Goal: Information Seeking & Learning: Learn about a topic

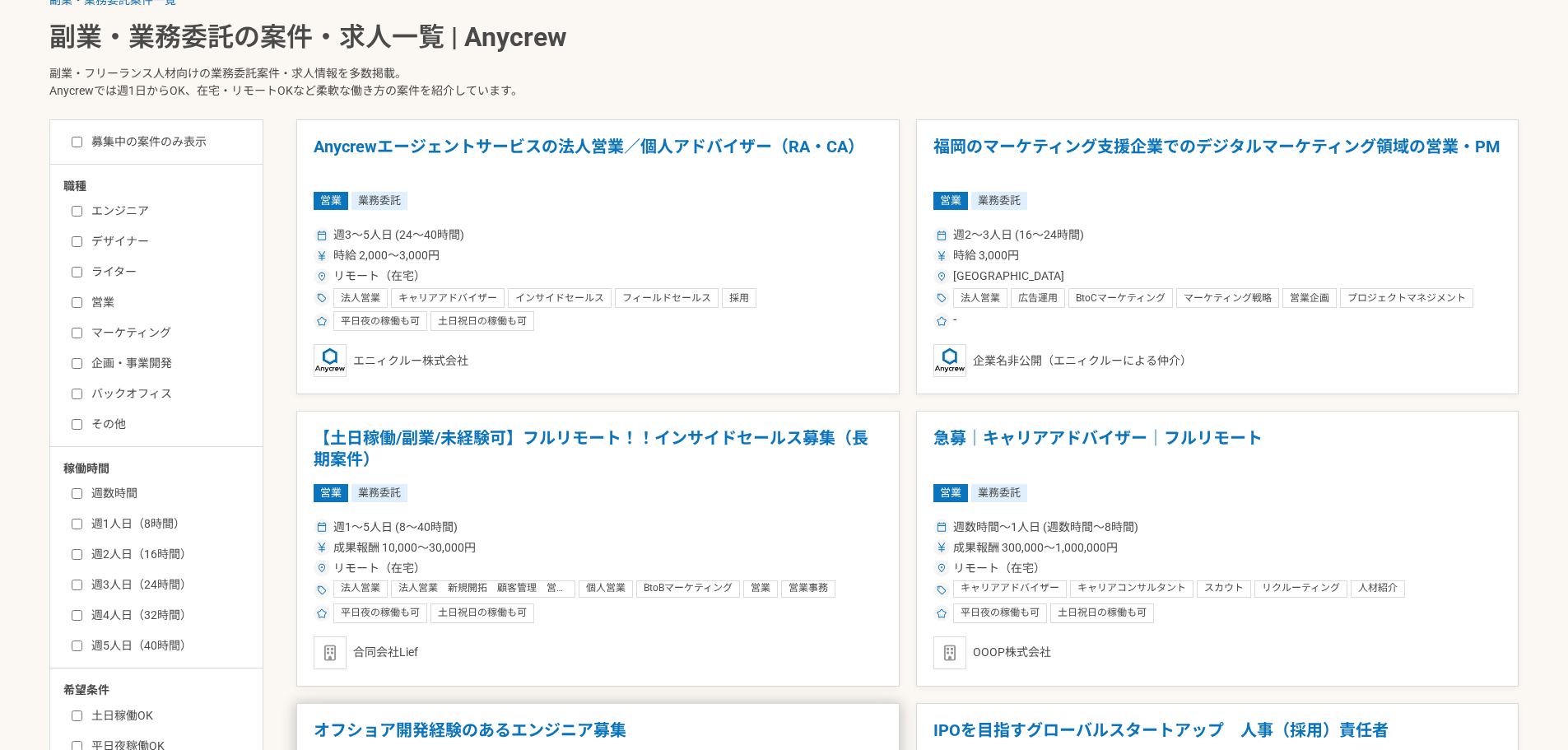
scroll to position [411, 0]
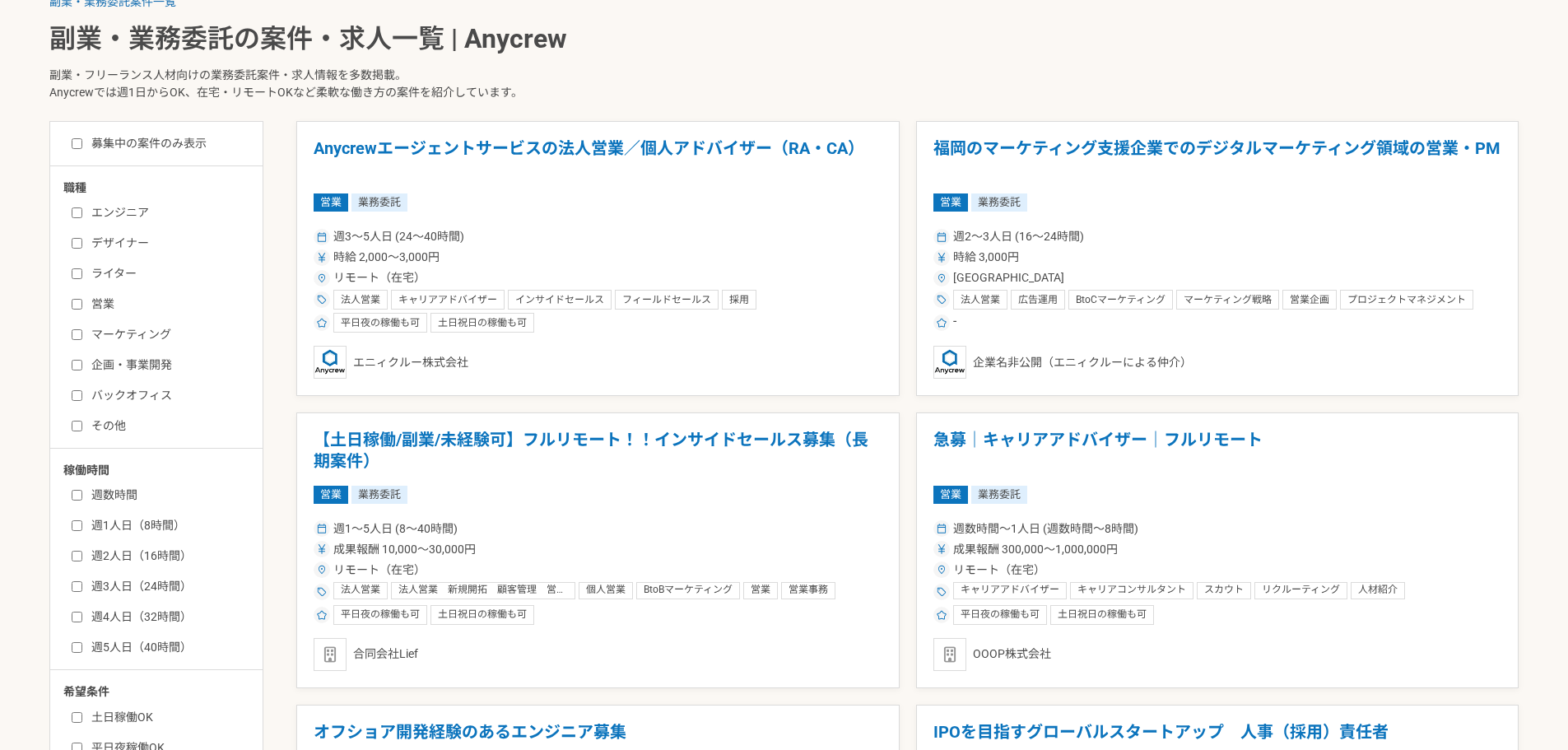
click at [80, 211] on input "エンジニア" at bounding box center [77, 212] width 11 height 11
checkbox input "true"
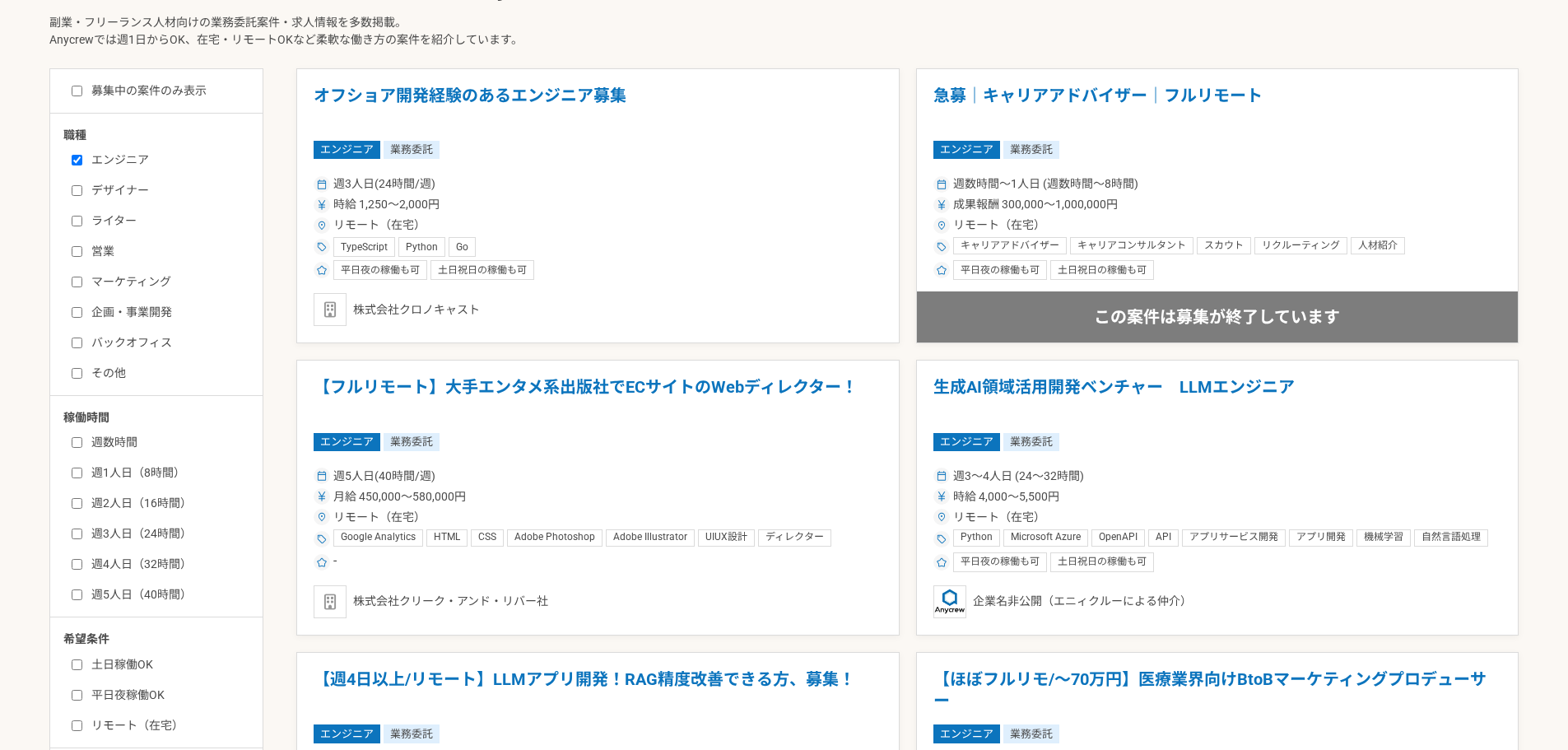
scroll to position [494, 0]
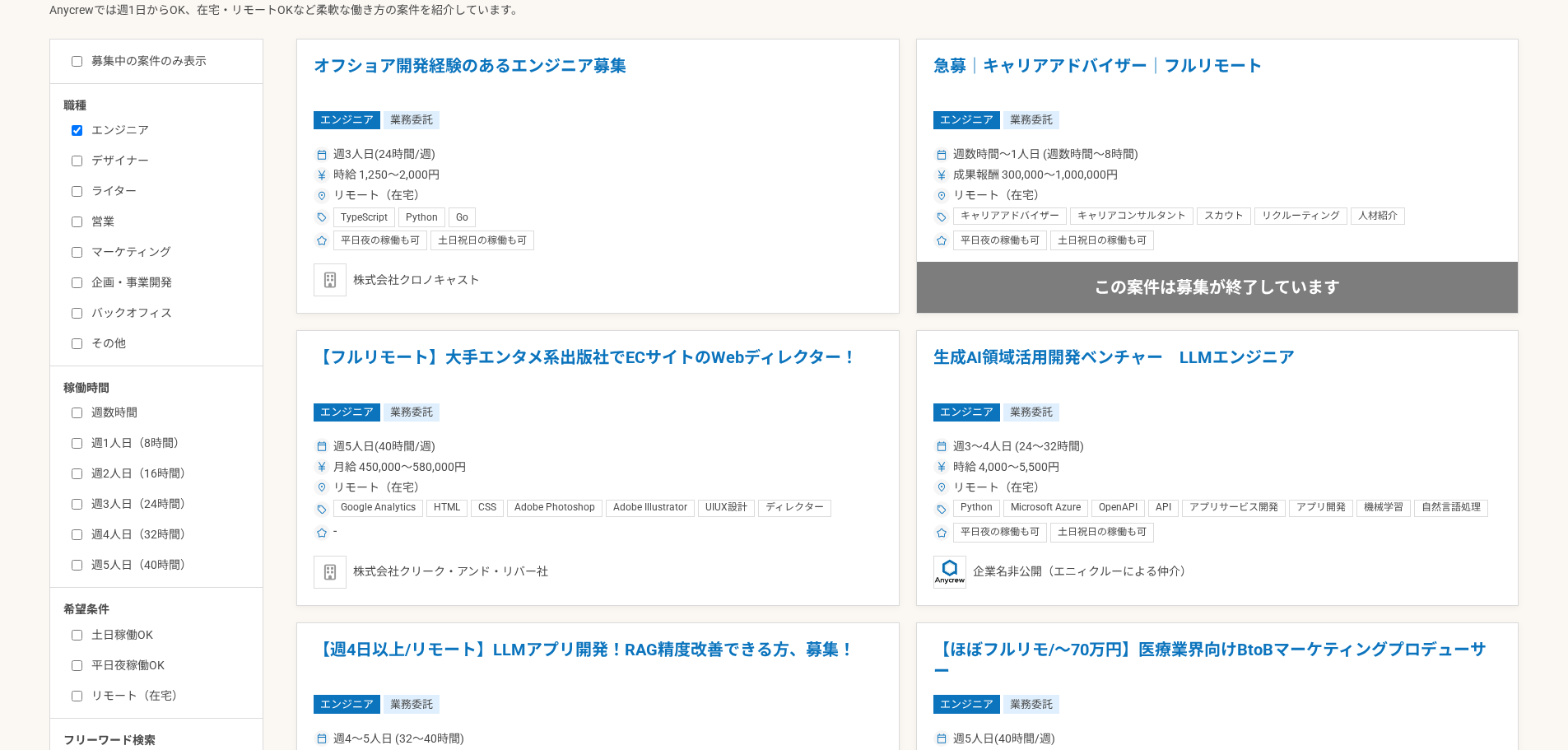
click at [69, 567] on div "週数時間 週1人日（8時間） 週2人日（16時間） 週3人日（24時間） 週4人日（32時間） 週5人日（40時間）" at bounding box center [162, 487] width 197 height 174
click at [80, 565] on input "週5人日（40時間）" at bounding box center [77, 565] width 11 height 11
checkbox input "true"
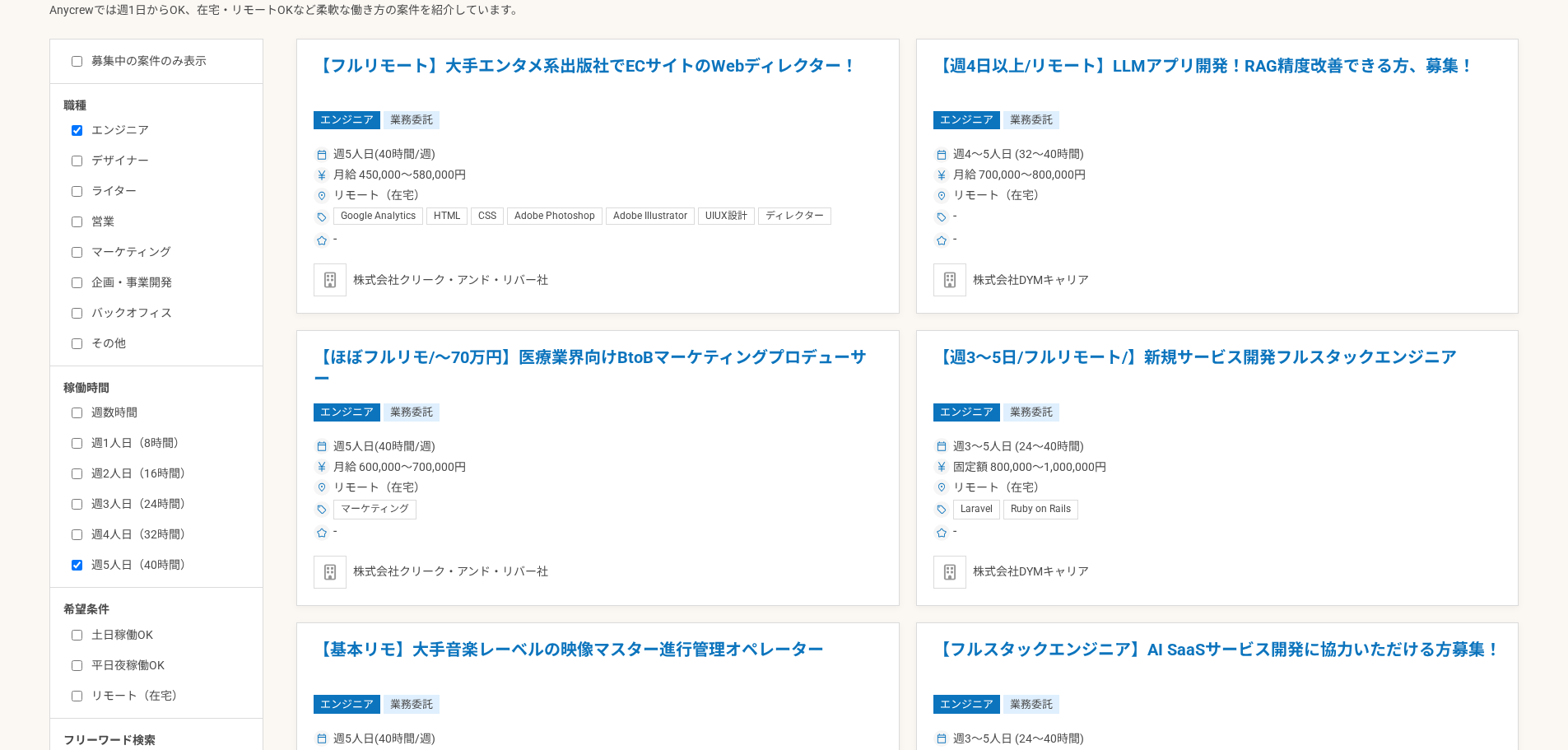
click at [80, 627] on label "土日稼働OK" at bounding box center [167, 635] width 190 height 17
click at [80, 630] on input "土日稼働OK" at bounding box center [77, 635] width 11 height 11
checkbox input "true"
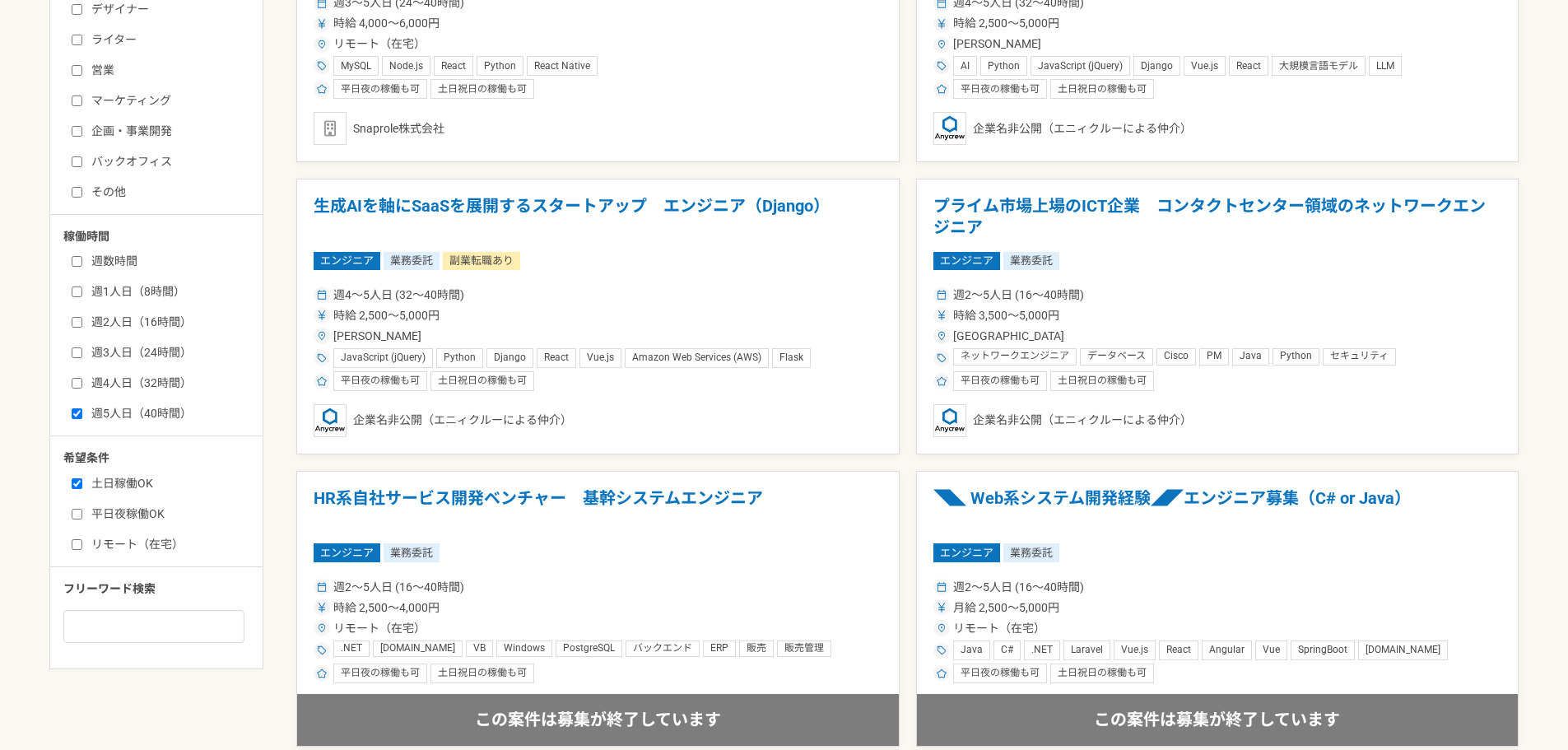
scroll to position [741, 0]
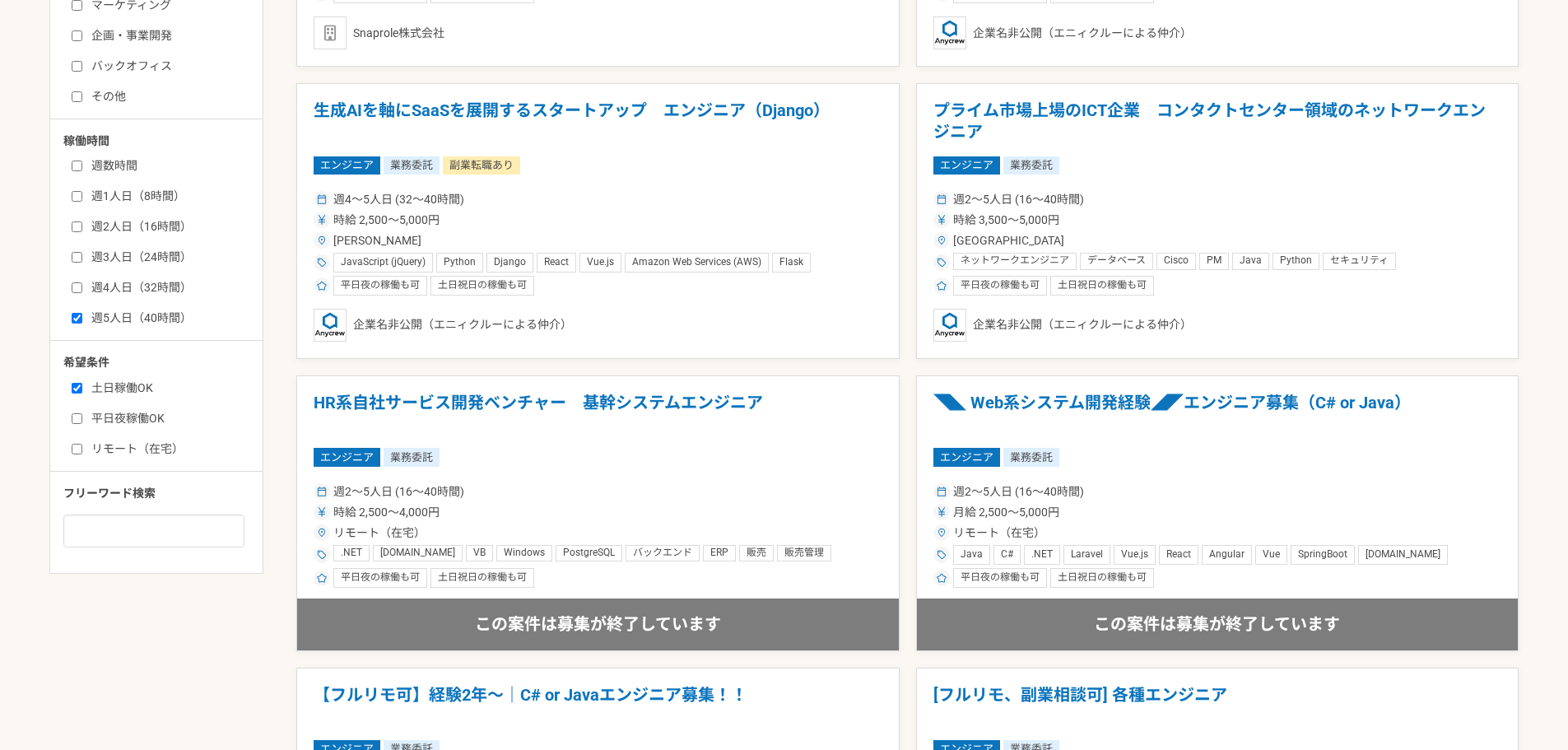
click at [83, 416] on label "平日夜稼働OK" at bounding box center [167, 418] width 190 height 17
click at [82, 416] on input "平日夜稼働OK" at bounding box center [77, 418] width 11 height 11
checkbox input "true"
click at [80, 444] on input "リモート（在宅）" at bounding box center [77, 449] width 11 height 11
checkbox input "true"
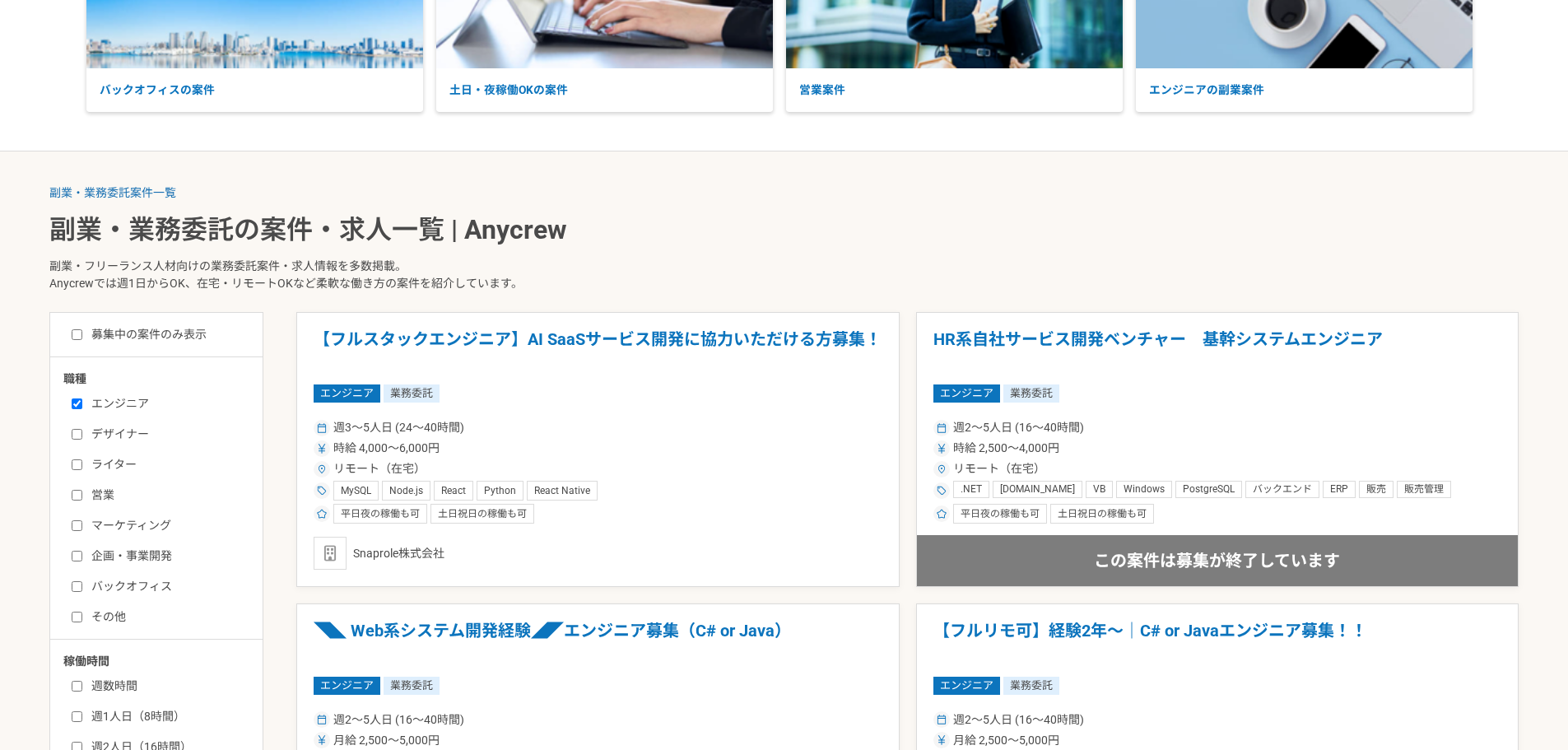
scroll to position [247, 0]
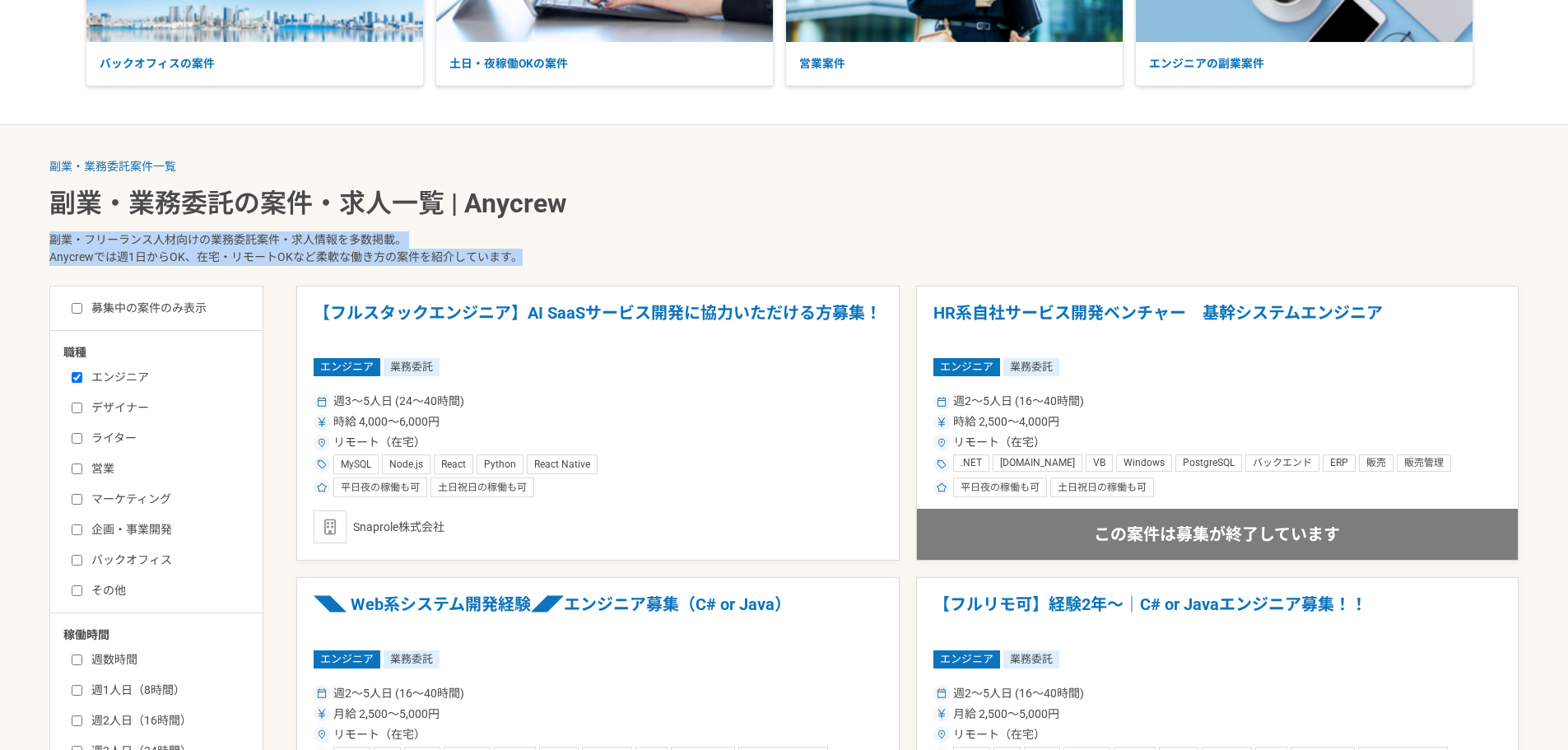
drag, startPoint x: 1567, startPoint y: 179, endPoint x: 1571, endPoint y: 192, distance: 13.6
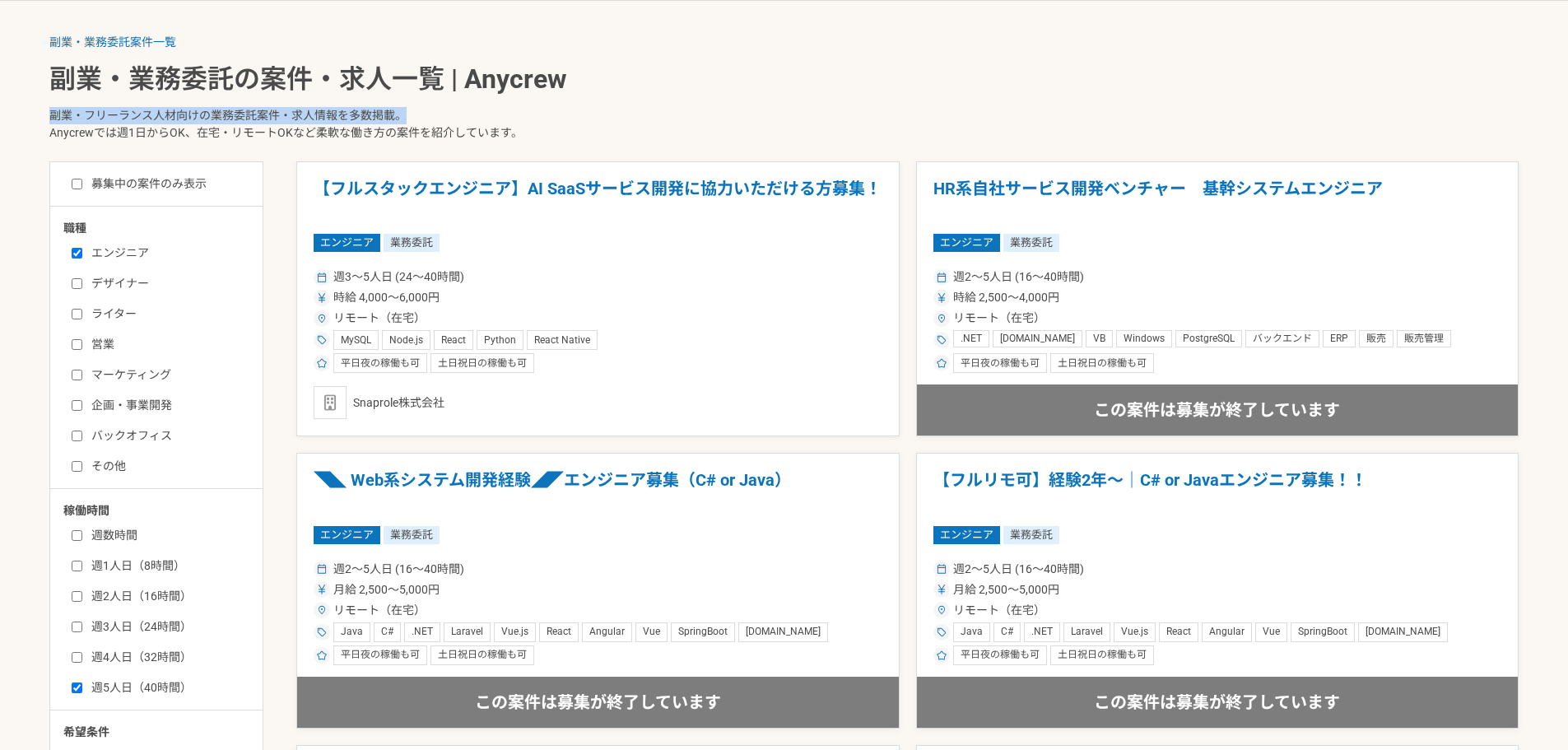
scroll to position [364, 0]
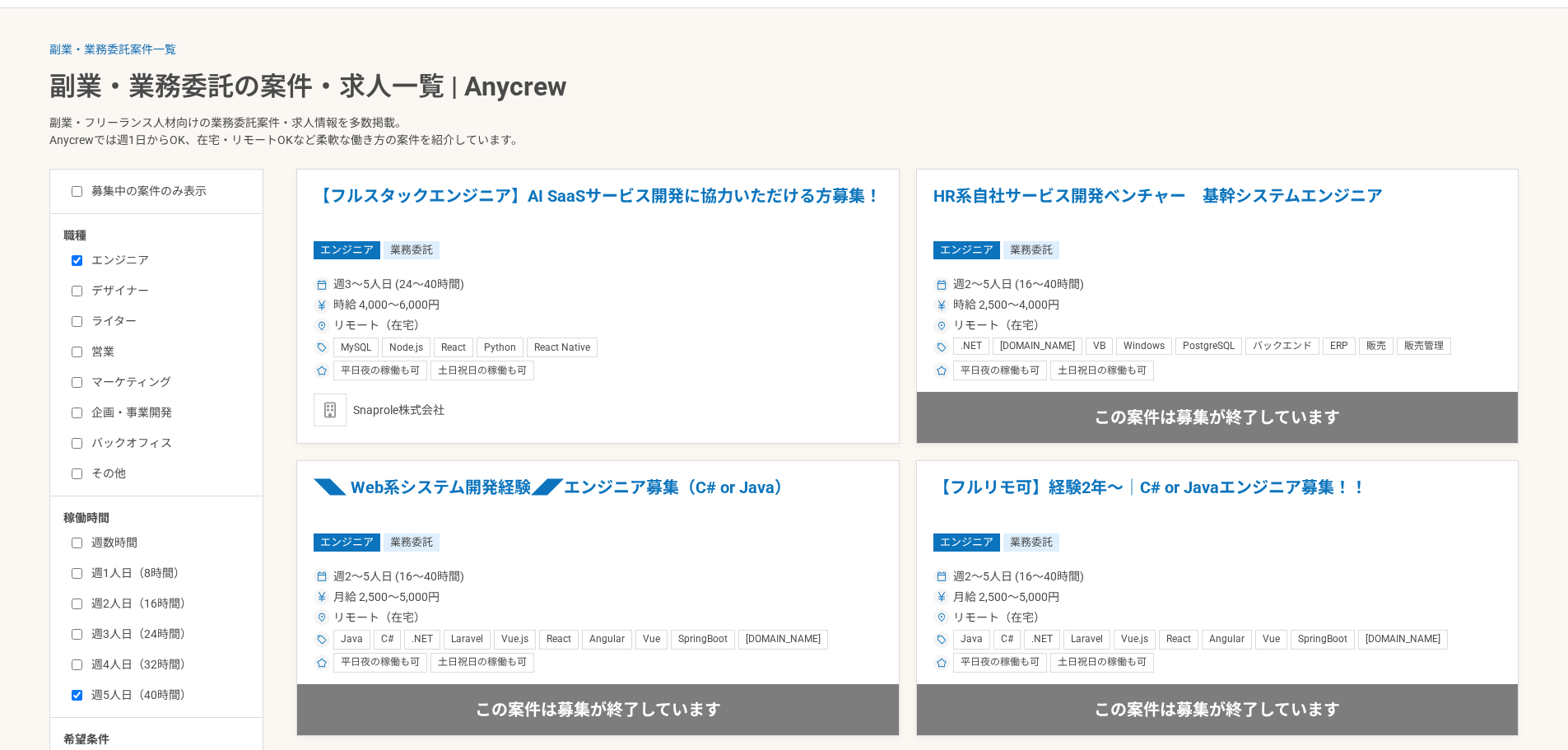
click at [69, 191] on div "募集中の案件のみ表示" at bounding box center [162, 191] width 199 height 17
click at [75, 190] on input "募集中の案件のみ表示" at bounding box center [77, 191] width 11 height 11
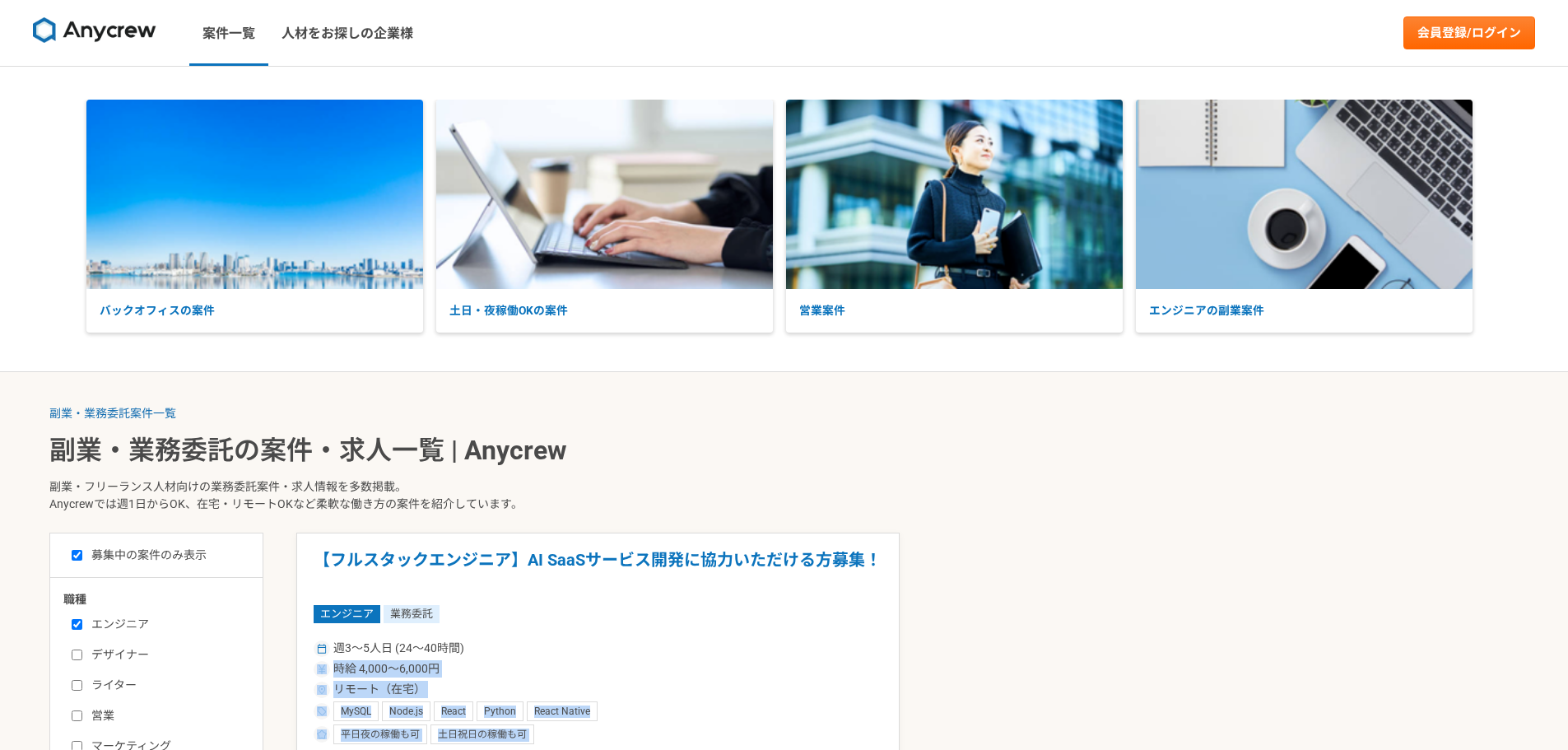
drag, startPoint x: 978, startPoint y: 668, endPoint x: 978, endPoint y: 749, distance: 81.0
click at [978, 749] on div "【フルスタックエンジニア】AI SaaSサービス開発に協力いただける方募集！ エンジニア 業務委託 週3〜5人日 (24〜40時間) 時給 4,000〜6,0…" at bounding box center [907, 670] width 1222 height 276
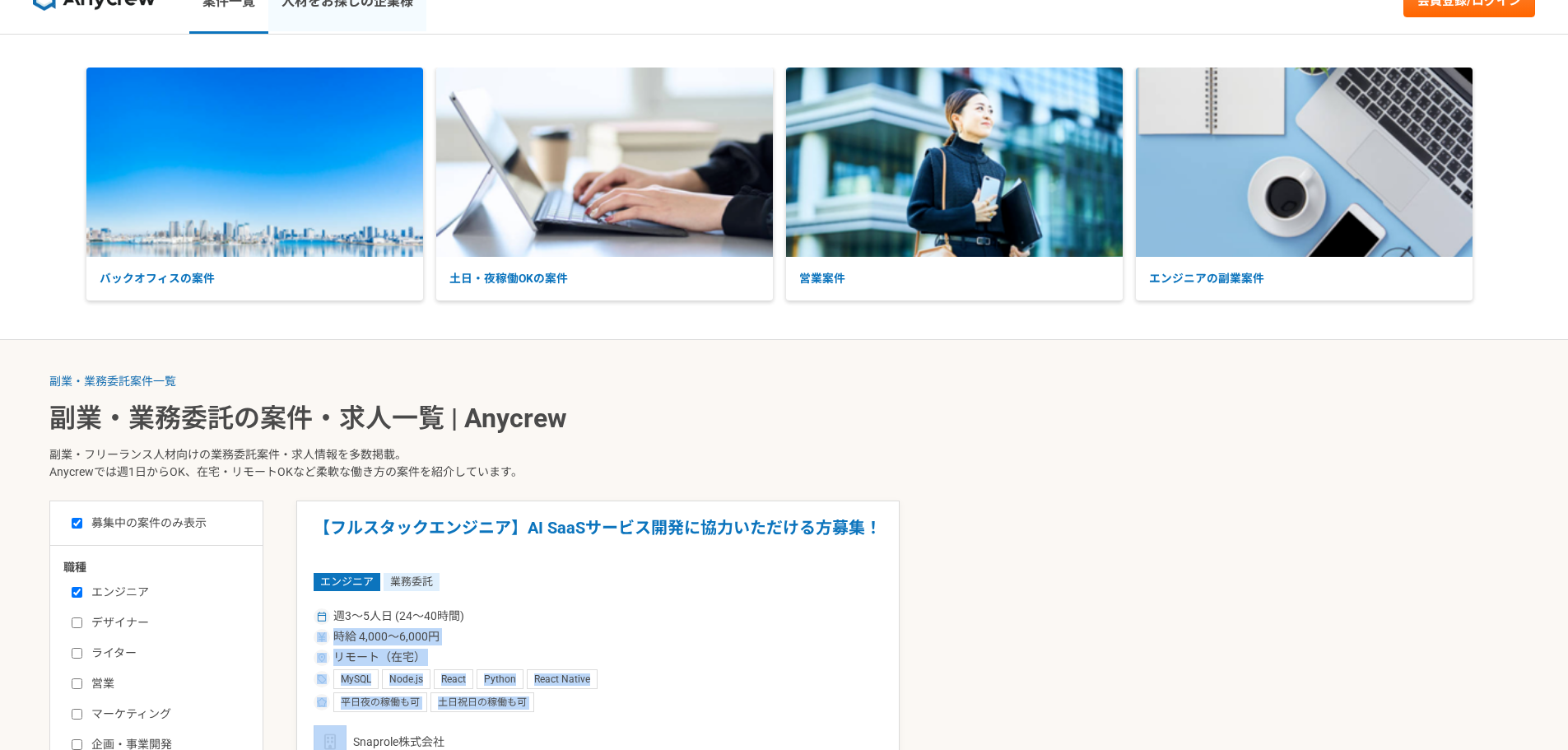
scroll to position [364, 0]
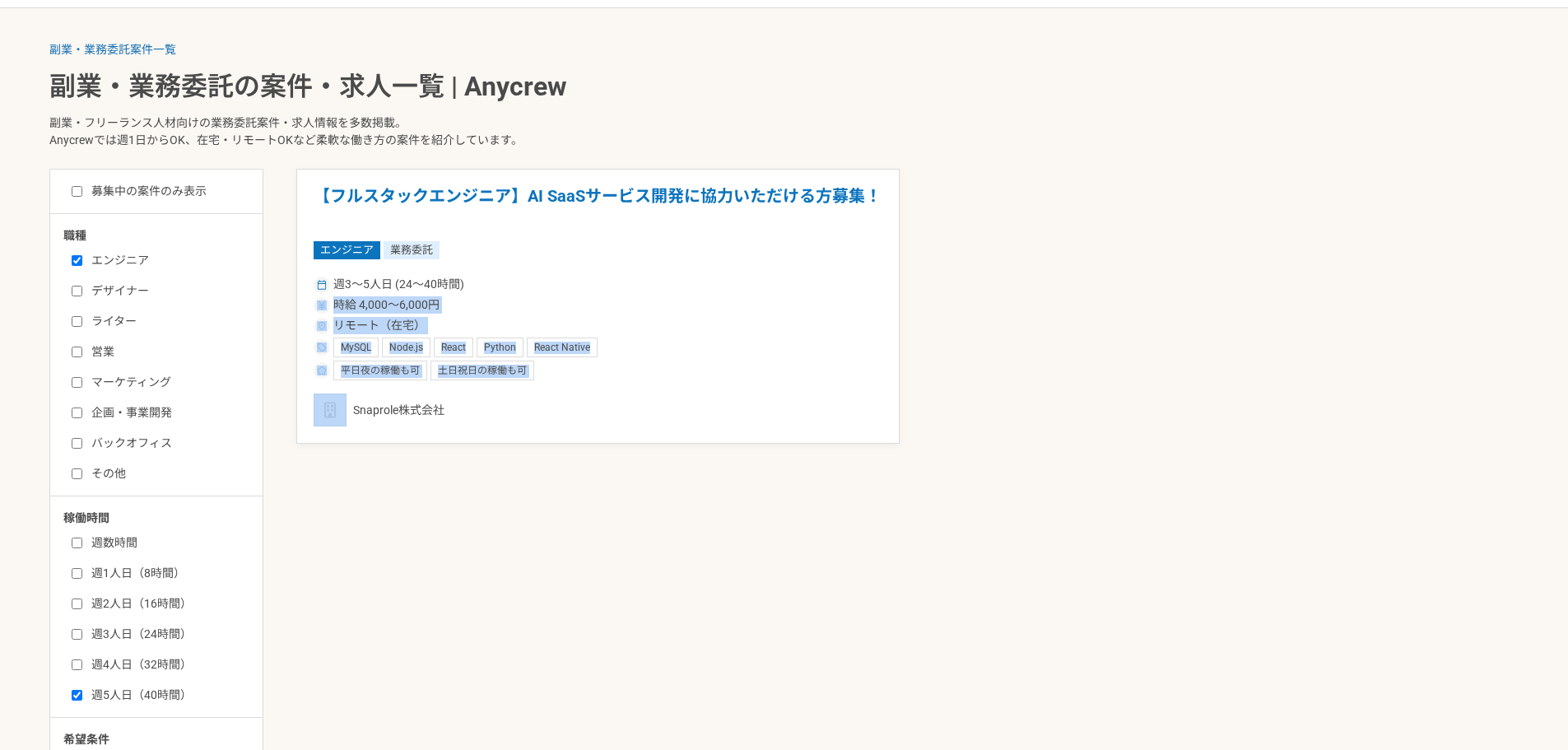
checkbox input "false"
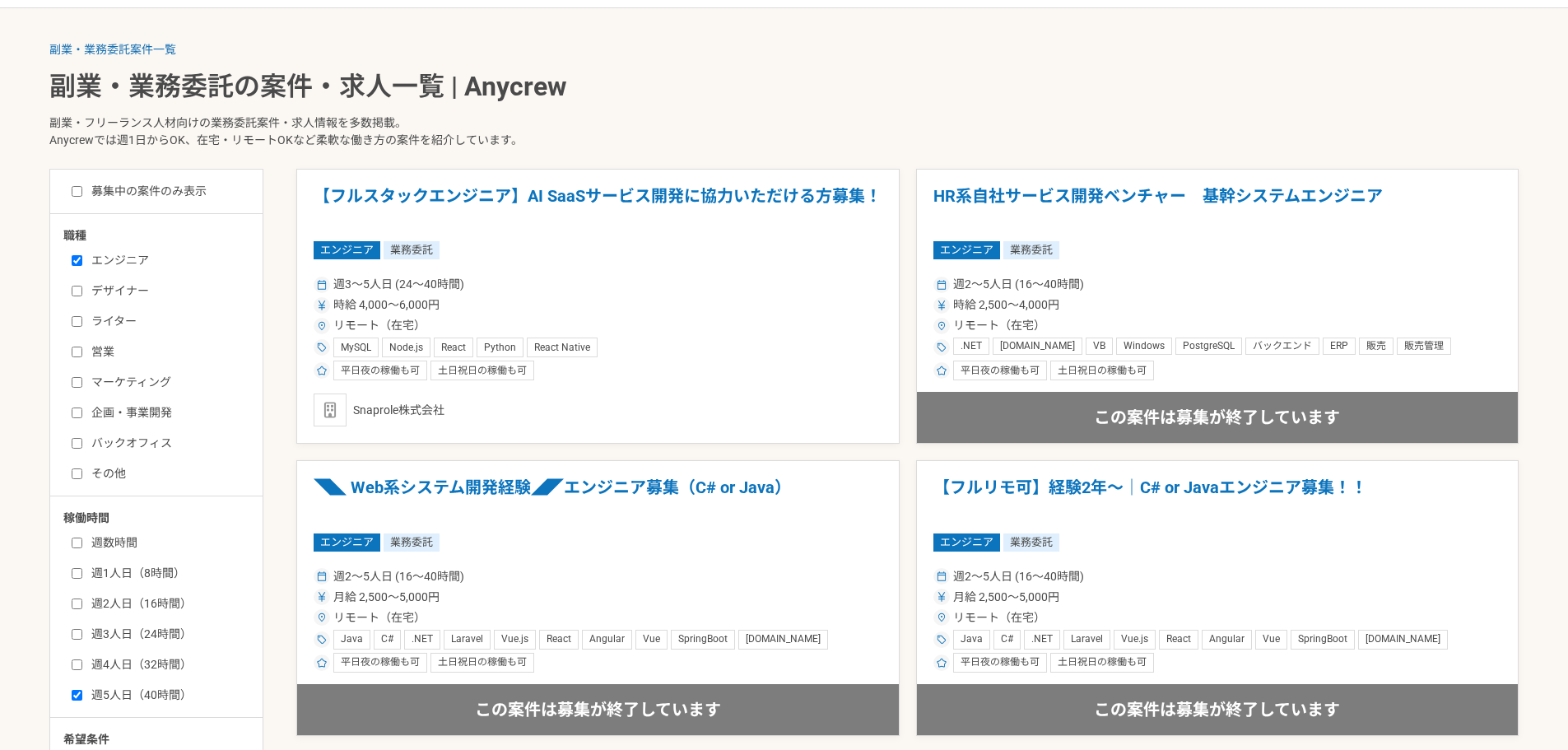
scroll to position [741, 0]
